Goal: Information Seeking & Learning: Learn about a topic

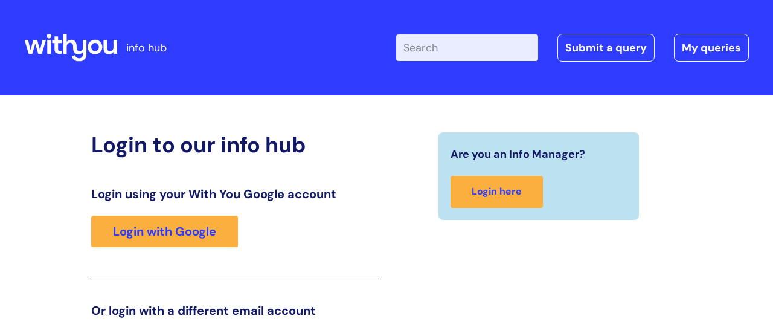
scroll to position [184, 0]
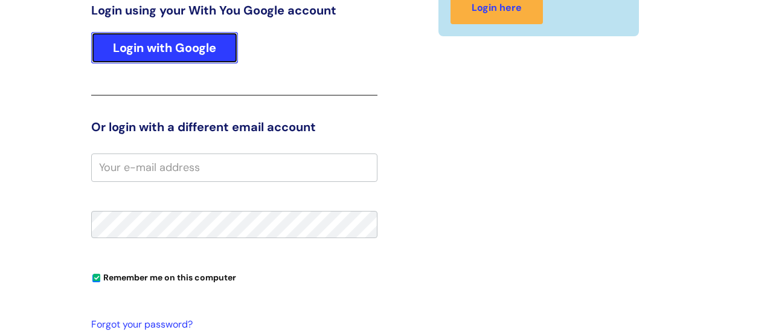
click at [117, 50] on link "Login with Google" at bounding box center [164, 47] width 147 height 31
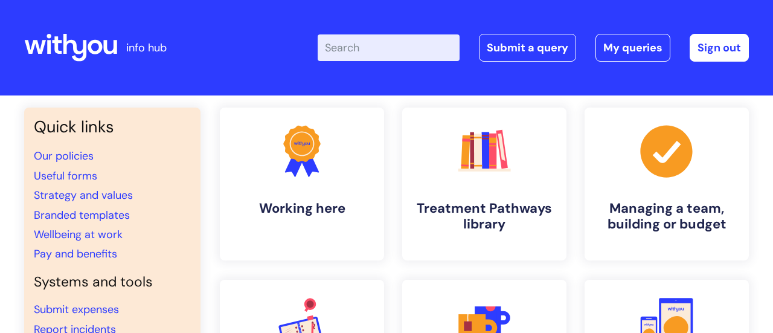
click at [352, 53] on input "Enter your search term here..." at bounding box center [389, 47] width 142 height 27
type input "[MEDICAL_DATA]"
click button "Search" at bounding box center [0, 0] width 0 height 0
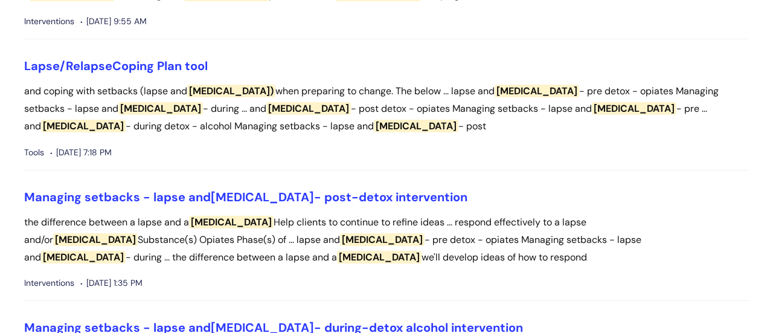
scroll to position [468, 0]
click at [285, 204] on li "Managing setbacks - lapse and relapse - post-detox intervention the difference …" at bounding box center [386, 245] width 725 height 112
click at [147, 62] on link "Lapse/Relapse Coping Plan tool" at bounding box center [116, 65] width 184 height 16
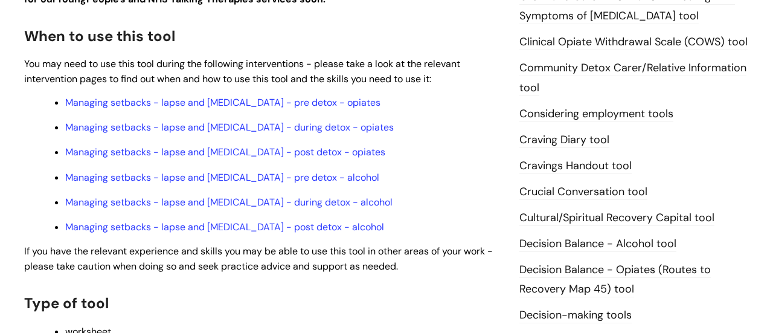
scroll to position [395, 0]
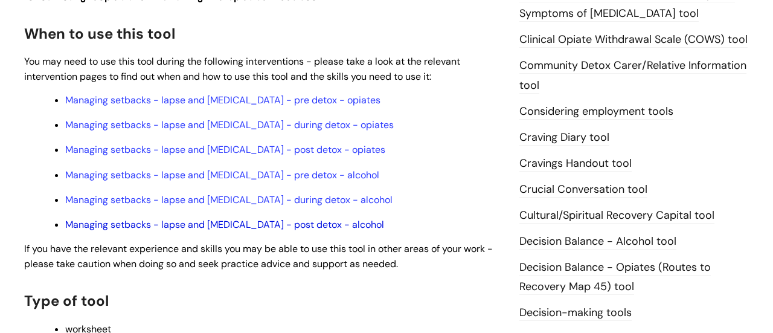
click at [270, 224] on link "Managing setbacks - lapse and relapse - post detox - alcohol" at bounding box center [224, 224] width 319 height 13
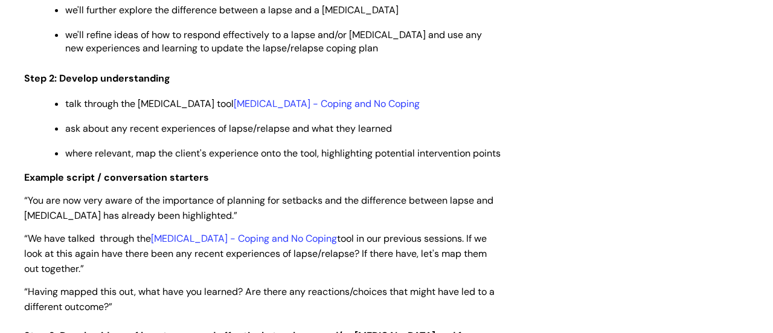
scroll to position [1859, 0]
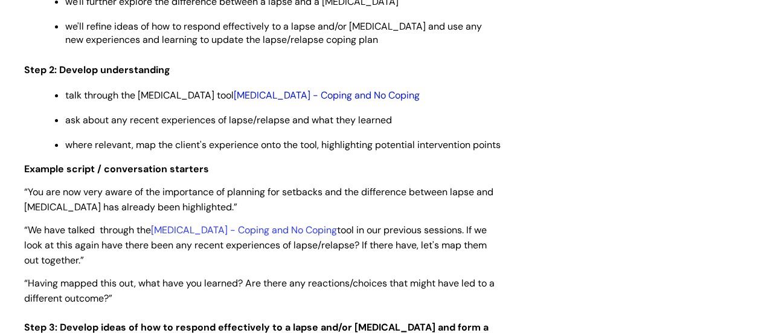
click at [295, 89] on link "Relapse - Coping and No Coping" at bounding box center [327, 95] width 186 height 13
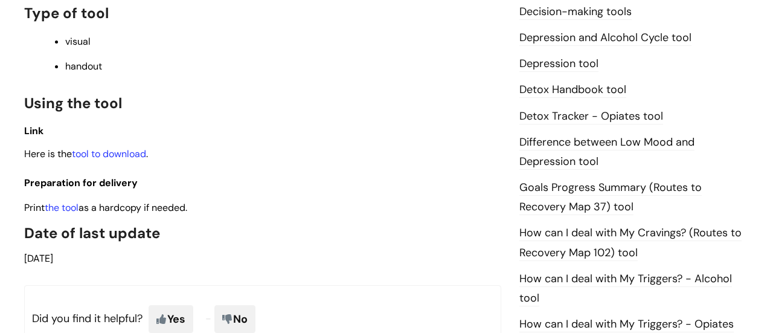
scroll to position [668, 0]
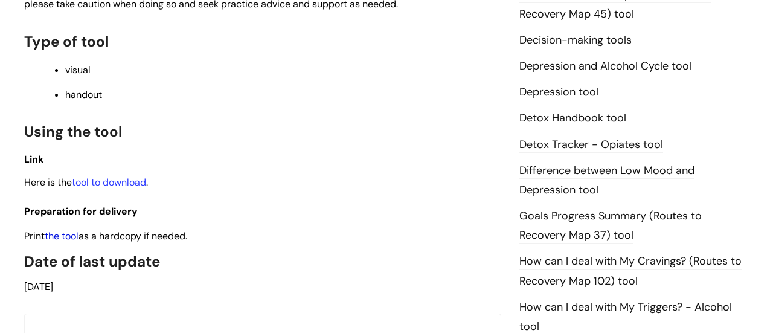
click at [61, 230] on link "the tool" at bounding box center [62, 236] width 34 height 13
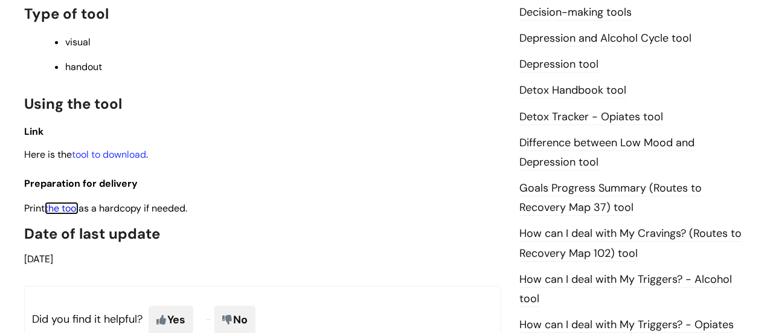
scroll to position [697, 0]
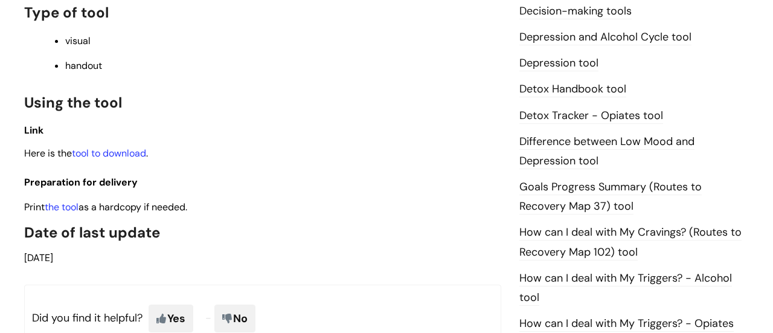
click at [539, 233] on link "How can I deal with My Cravings? (Routes to Recovery Map 102) tool" at bounding box center [631, 242] width 222 height 35
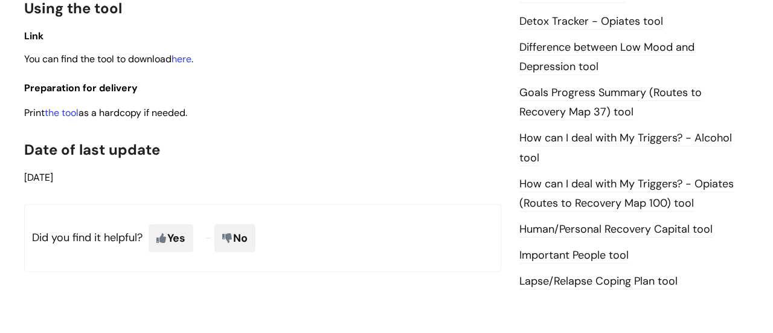
scroll to position [803, 0]
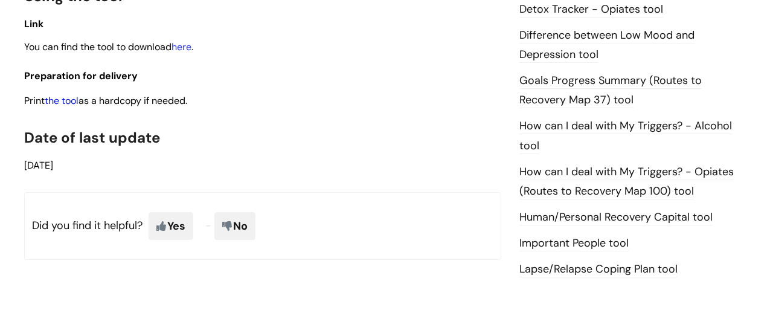
click at [58, 102] on link "the tool" at bounding box center [62, 100] width 34 height 13
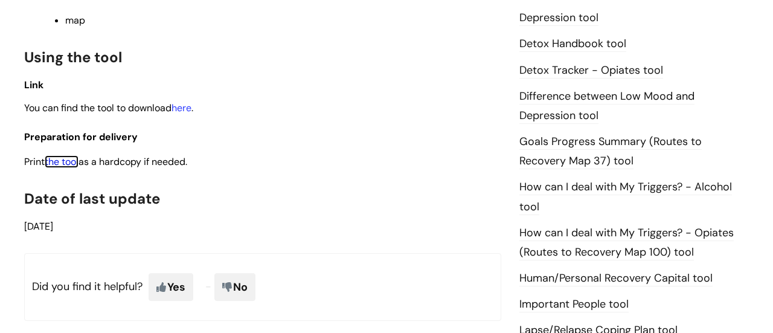
scroll to position [743, 0]
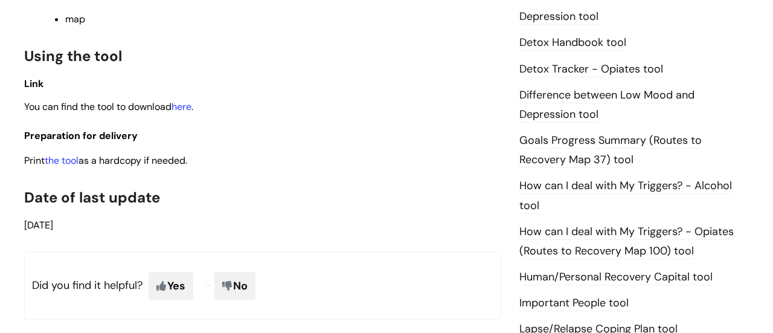
click at [576, 185] on link "How can I deal with My Triggers? - Alcohol tool" at bounding box center [626, 195] width 213 height 35
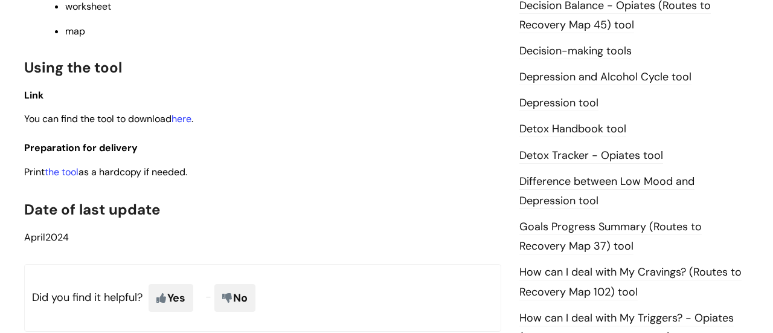
scroll to position [658, 0]
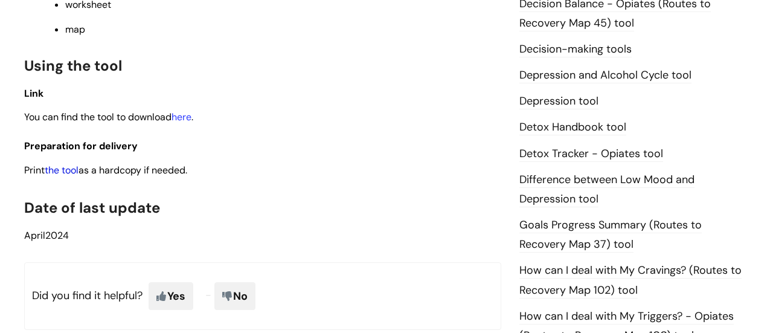
click at [62, 167] on link "the tool" at bounding box center [62, 170] width 34 height 13
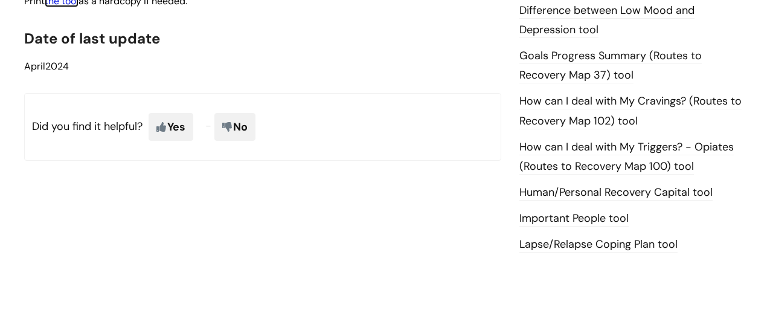
scroll to position [829, 0]
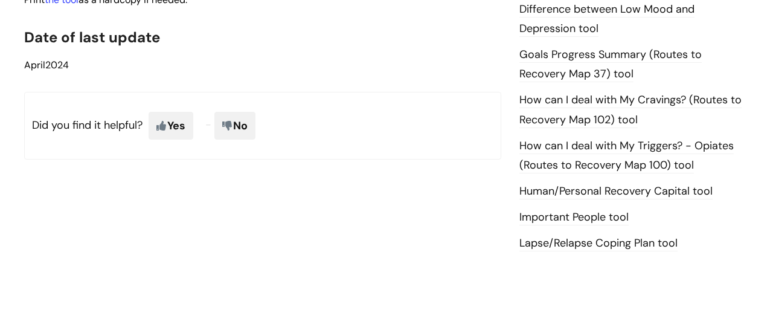
click at [581, 243] on link "Lapse/Relapse Coping Plan tool" at bounding box center [599, 244] width 158 height 16
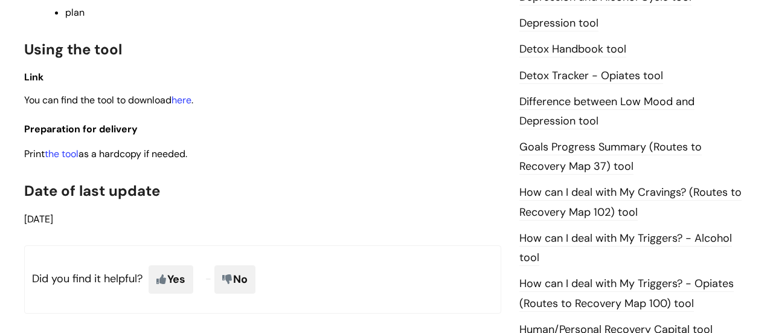
scroll to position [739, 0]
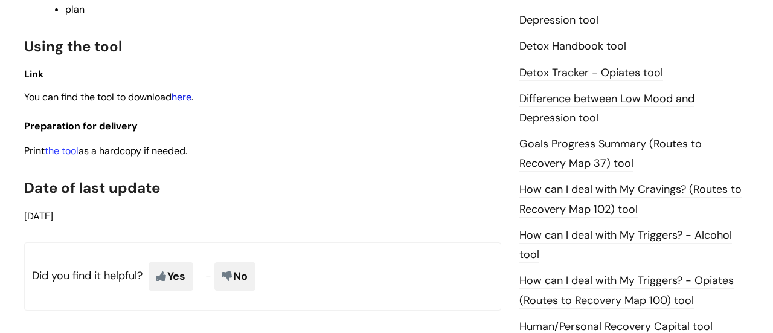
click at [187, 98] on link "here" at bounding box center [182, 97] width 20 height 13
click at [77, 149] on link "the tool" at bounding box center [62, 150] width 34 height 13
